Goal: Obtain resource: Download file/media

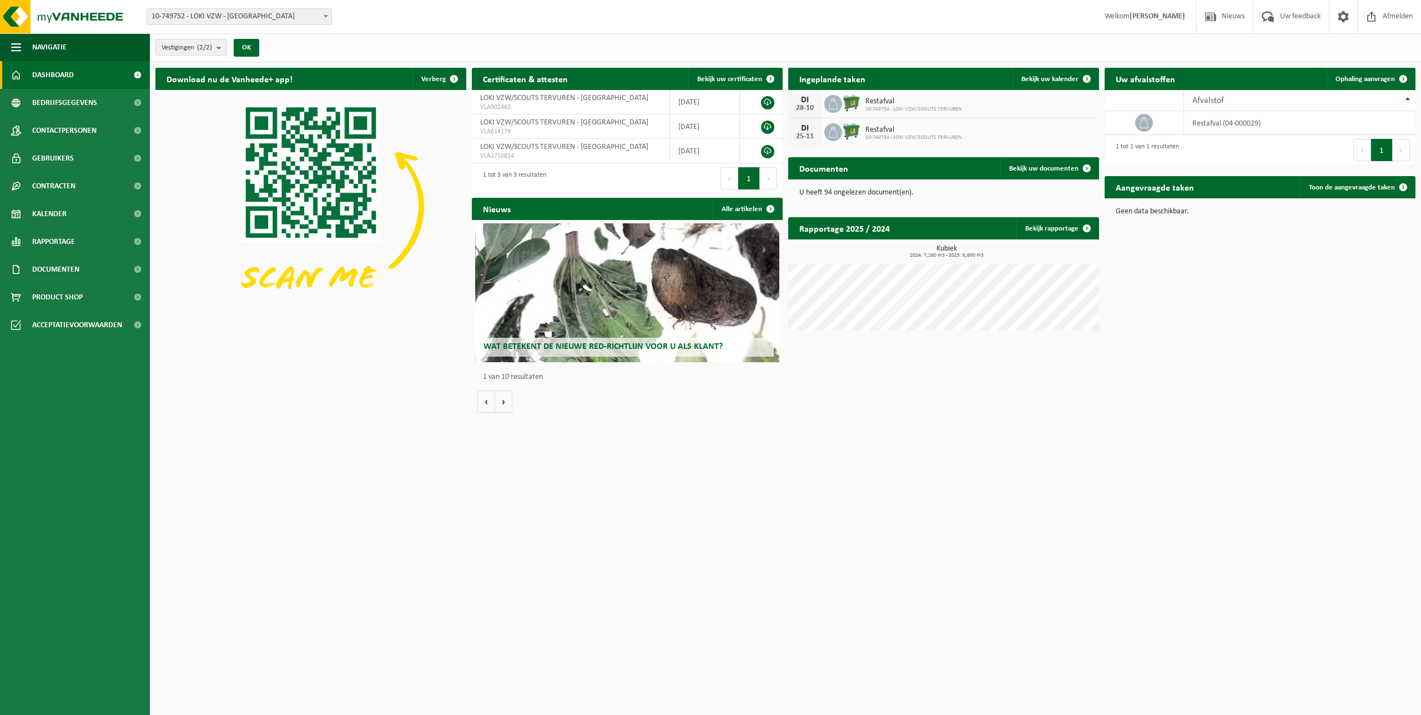
drag, startPoint x: 1046, startPoint y: 172, endPoint x: 1037, endPoint y: 198, distance: 27.6
click at [1046, 172] on span "Bekijk uw documenten" at bounding box center [1043, 168] width 69 height 7
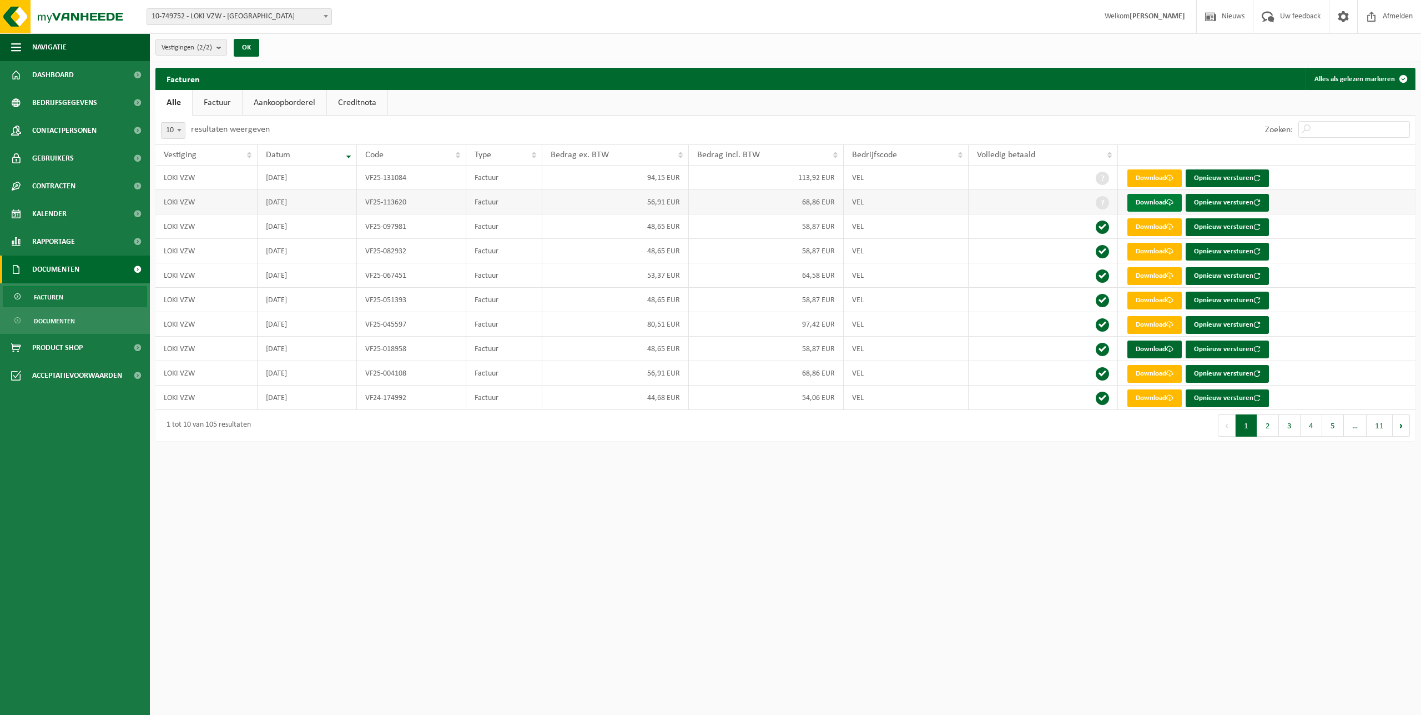
click at [1160, 204] on link "Download" at bounding box center [1155, 203] width 54 height 18
drag, startPoint x: 1148, startPoint y: 202, endPoint x: 1156, endPoint y: 200, distance: 7.9
click at [1149, 202] on link "Download" at bounding box center [1155, 203] width 54 height 18
click at [1157, 178] on link "Download" at bounding box center [1155, 178] width 54 height 18
